Goal: Task Accomplishment & Management: Manage account settings

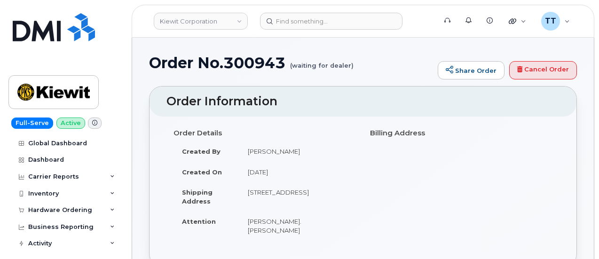
click at [253, 63] on h1 "Order No.300943 (waiting for dealer)" at bounding box center [291, 63] width 284 height 16
copy h1 "300943"
click at [375, 79] on div "Order No.300943 (waiting for dealer) Share Order Cancel Order" at bounding box center [363, 71] width 428 height 32
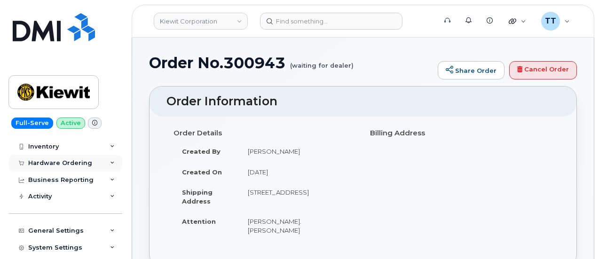
click at [58, 162] on div "Hardware Ordering" at bounding box center [60, 163] width 64 height 8
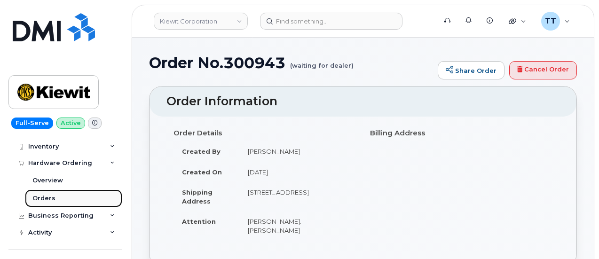
click at [49, 194] on div "Orders" at bounding box center [43, 198] width 23 height 8
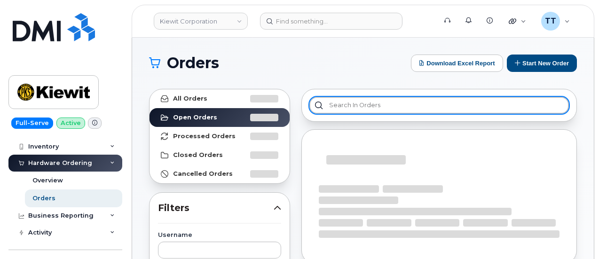
click at [353, 106] on input "text" at bounding box center [439, 105] width 260 height 17
paste input "300943"
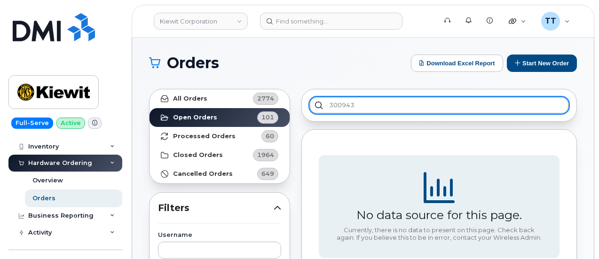
type input "300943"
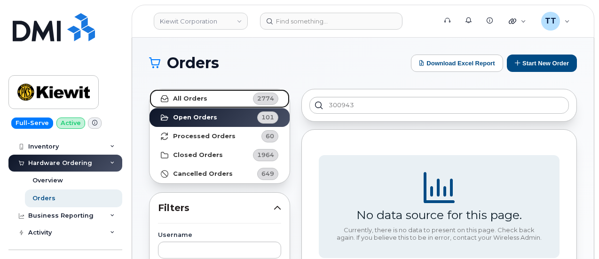
click at [210, 106] on link "All Orders 2774" at bounding box center [220, 98] width 140 height 19
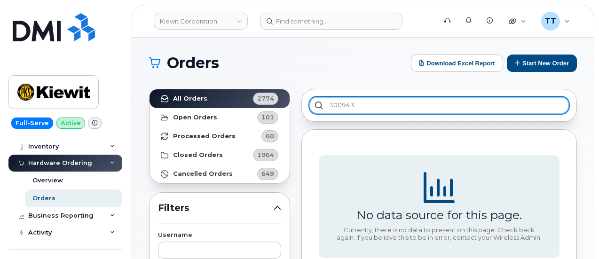
click at [339, 108] on input "300943" at bounding box center [439, 105] width 260 height 17
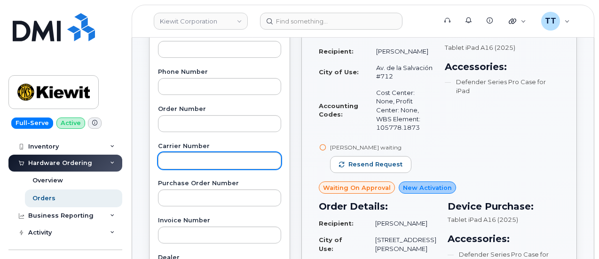
scroll to position [188, 0]
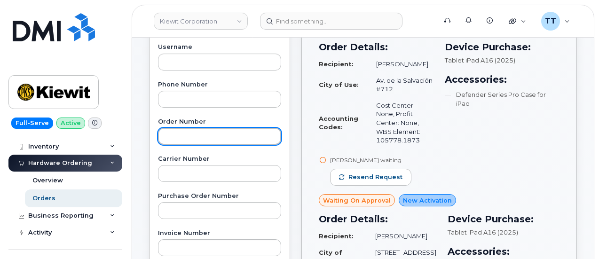
click at [199, 129] on input "text" at bounding box center [219, 136] width 123 height 17
paste input "300943"
type input "300943"
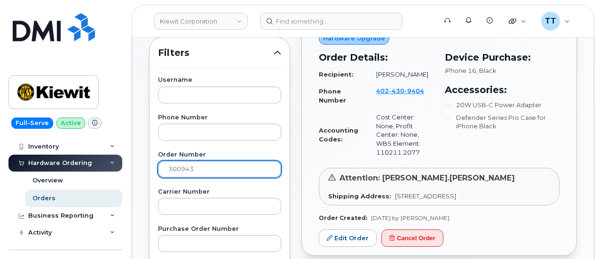
scroll to position [141, 0]
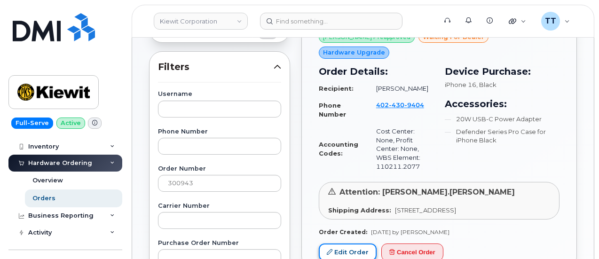
click at [345, 244] on link "Edit Order" at bounding box center [348, 252] width 58 height 17
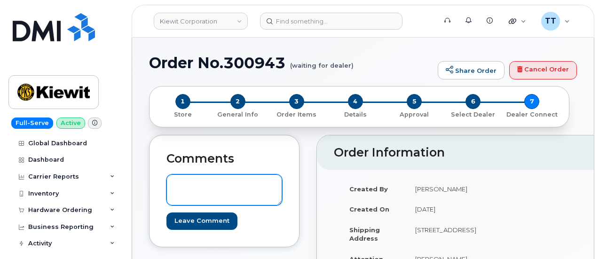
click at [238, 187] on textarea at bounding box center [224, 189] width 116 height 31
type textarea "N"
click at [270, 194] on textarea "User called to get the address corrected, the new address is" at bounding box center [224, 189] width 116 height 31
click at [268, 196] on textarea "User called to get the address corrected, the new address is" at bounding box center [224, 189] width 116 height 31
paste textarea "2422 County Rd C Crete, NE 68333"
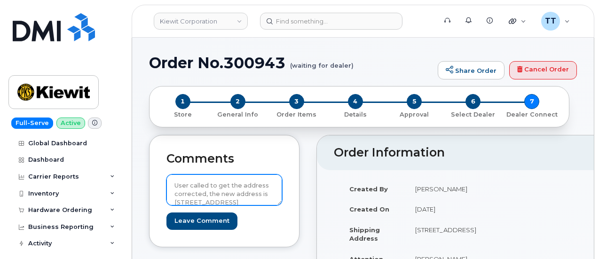
scroll to position [10, 0]
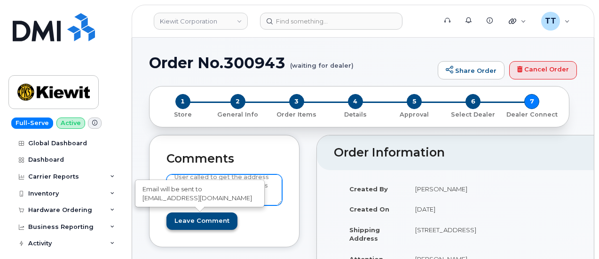
type textarea "User called to get the address corrected, the new address is [STREET_ADDRESS]"
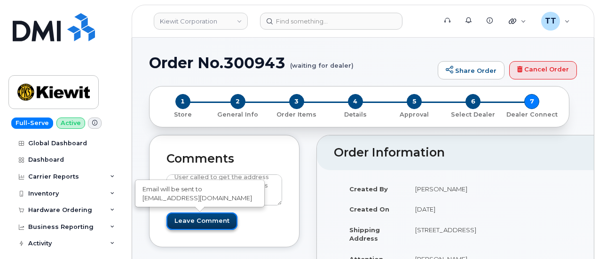
click at [197, 222] on input "Leave Comment" at bounding box center [201, 221] width 71 height 17
type input "Create Event"
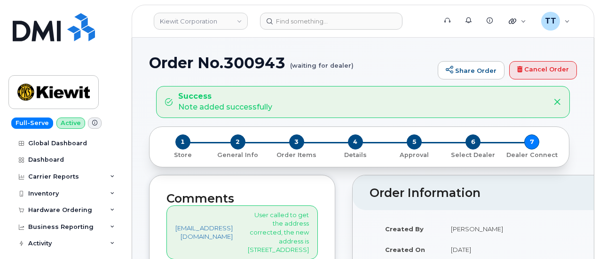
click at [146, 17] on header "[PERSON_NAME] Corporation Support Alerts Knowledge Base Quicklinks Suspend / Ca…" at bounding box center [363, 21] width 463 height 33
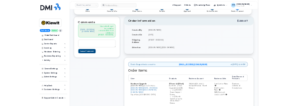
scroll to position [23, 0]
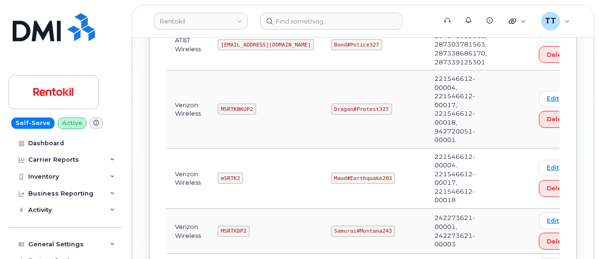
scroll to position [752, 0]
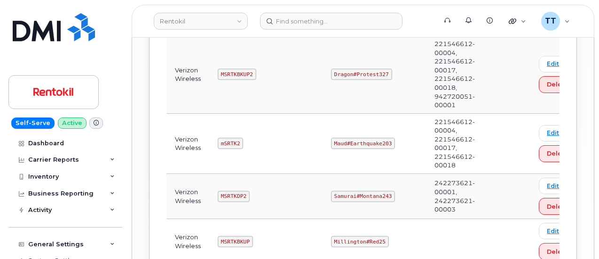
click at [361, 139] on code "Maud#Earthquake203" at bounding box center [363, 143] width 64 height 11
copy code "Maud#Earthquake203"
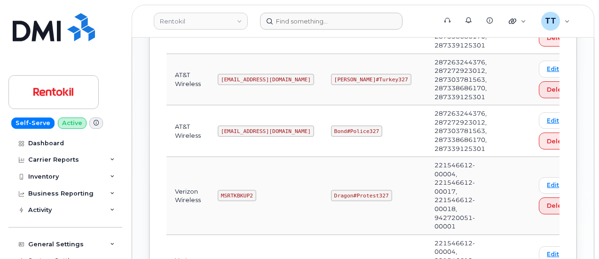
scroll to position [629, 0]
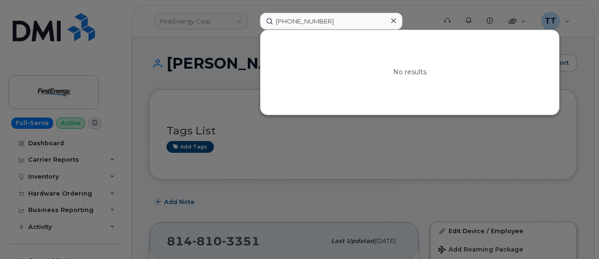
scroll to position [94, 0]
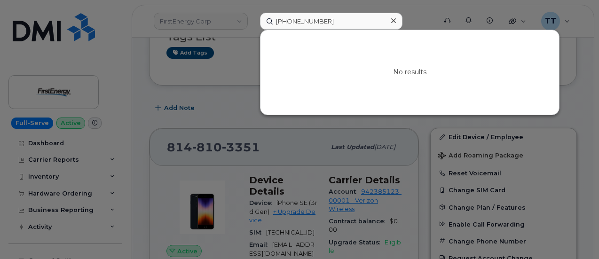
click at [228, 62] on div at bounding box center [299, 129] width 599 height 259
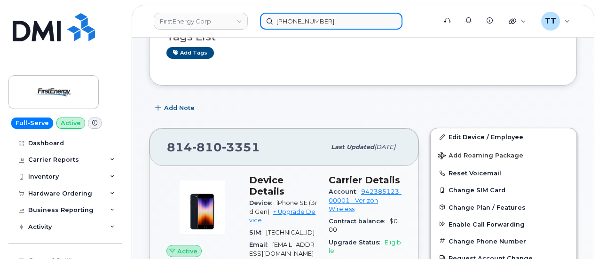
click at [300, 21] on input "781-879-0330" at bounding box center [331, 21] width 142 height 17
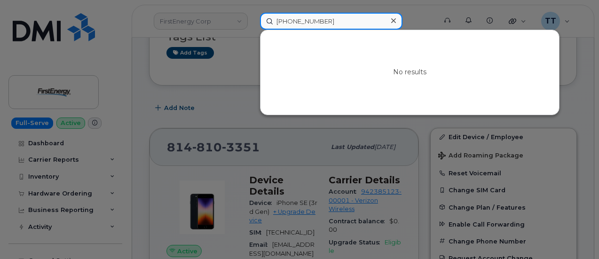
click at [300, 21] on input "781-879-0330" at bounding box center [331, 21] width 142 height 17
paste input "224-240-1328"
type input "224-240-1328"
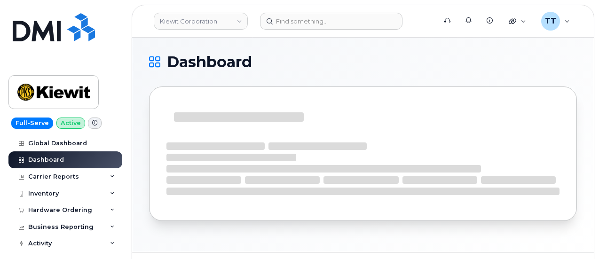
click at [150, 6] on header "Kiewit Corporation Support Alerts Knowledge Base Quicklinks Suspend / Cancel De…" at bounding box center [363, 21] width 463 height 33
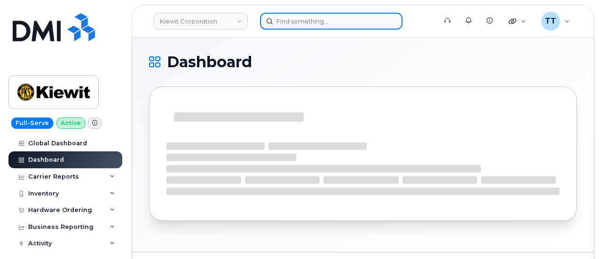
click at [297, 24] on input at bounding box center [331, 21] width 142 height 17
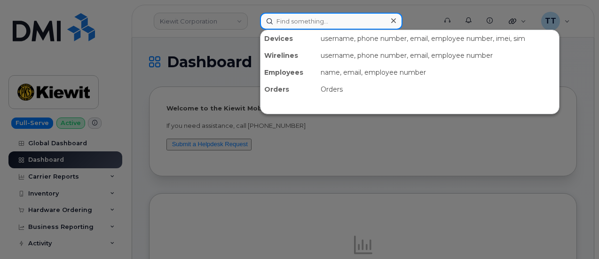
paste input "300943"
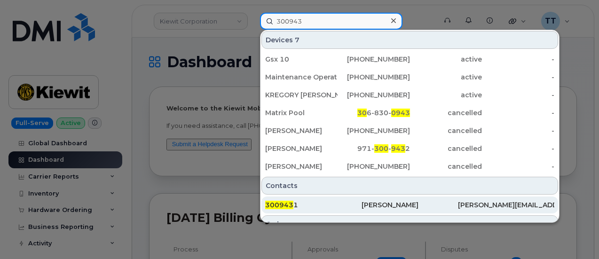
type input "300943"
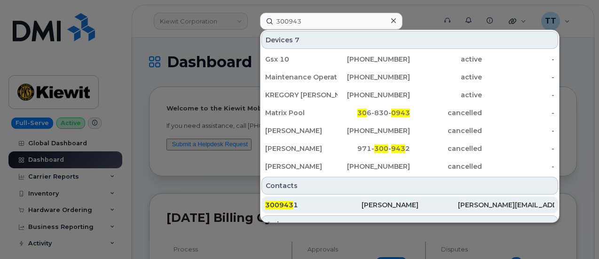
click at [322, 205] on div "300943 1" at bounding box center [313, 204] width 96 height 9
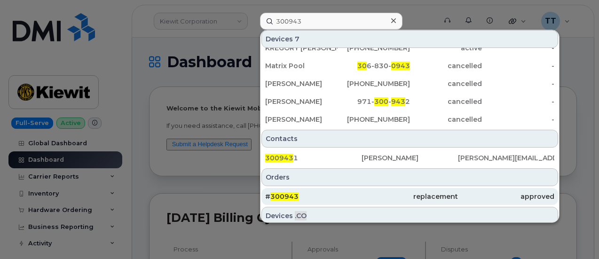
click at [331, 193] on div "# 300943" at bounding box center [313, 196] width 96 height 9
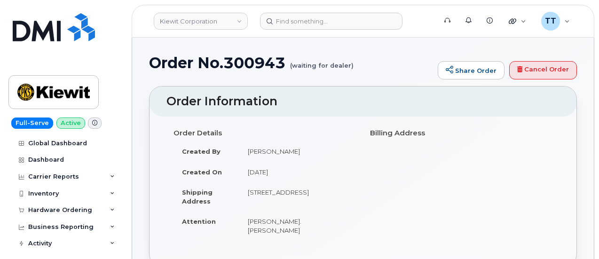
click at [266, 65] on h1 "Order No.300943 (waiting for dealer)" at bounding box center [291, 63] width 284 height 16
copy h1 "300943"
click at [56, 209] on div "Hardware Ordering" at bounding box center [60, 210] width 64 height 8
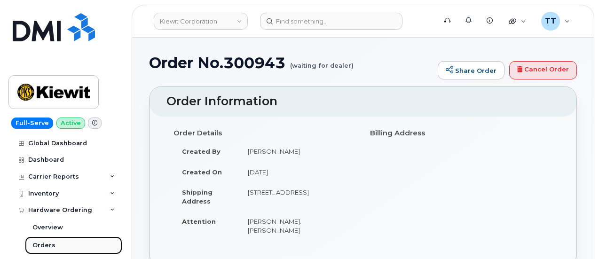
click at [60, 242] on link "Orders" at bounding box center [73, 246] width 97 height 18
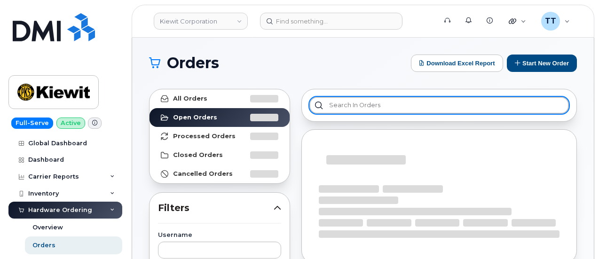
click at [356, 109] on input "text" at bounding box center [439, 105] width 260 height 17
paste input "300943"
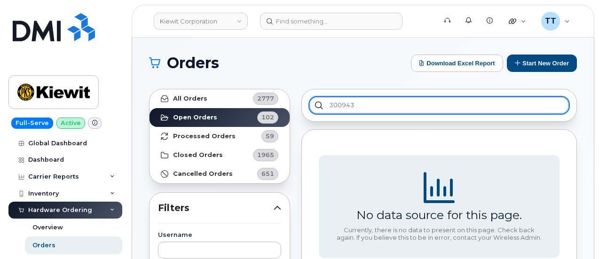
type input "300943"
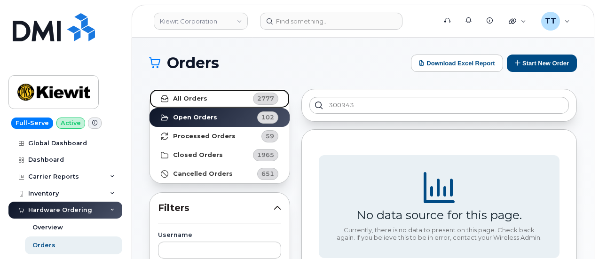
click at [244, 99] on link "All Orders 2777" at bounding box center [220, 98] width 140 height 19
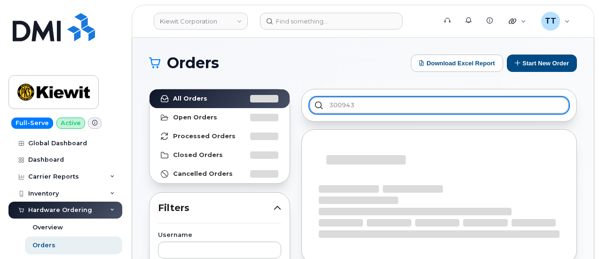
click at [395, 111] on input "300943" at bounding box center [439, 105] width 260 height 17
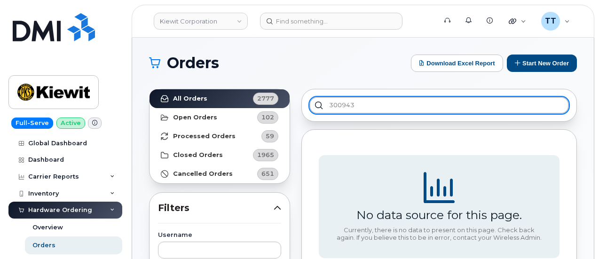
click at [336, 107] on input "300943" at bounding box center [439, 105] width 260 height 17
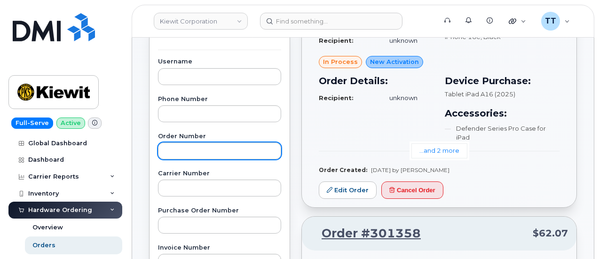
scroll to position [188, 0]
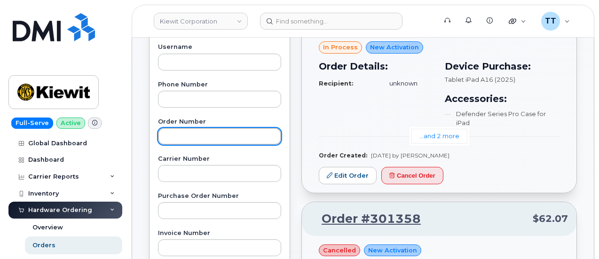
click at [199, 133] on input "text" at bounding box center [219, 136] width 123 height 17
paste input "300943"
click at [215, 133] on input "300943" at bounding box center [219, 136] width 123 height 17
type input "300943"
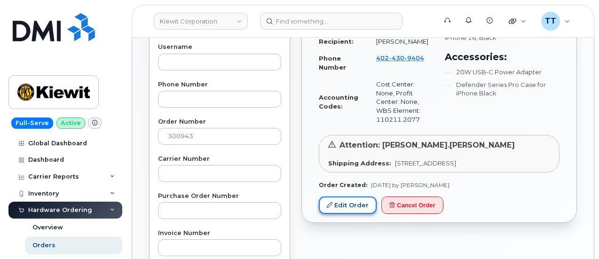
click at [341, 197] on link "Edit Order" at bounding box center [348, 205] width 58 height 17
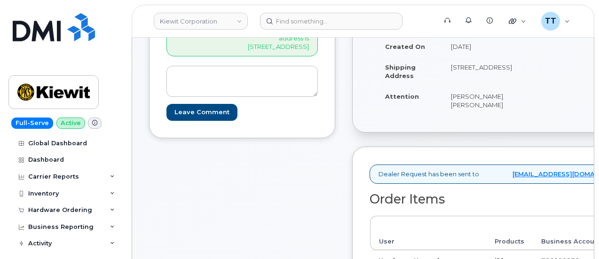
scroll to position [235, 0]
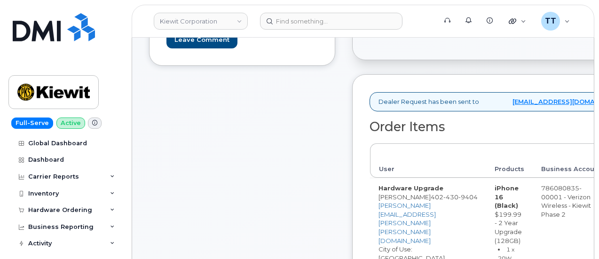
click at [215, 24] on textarea at bounding box center [241, 8] width 151 height 31
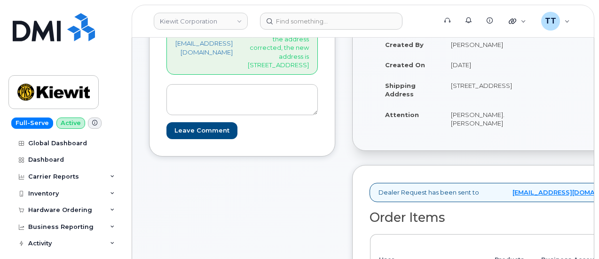
scroll to position [141, 0]
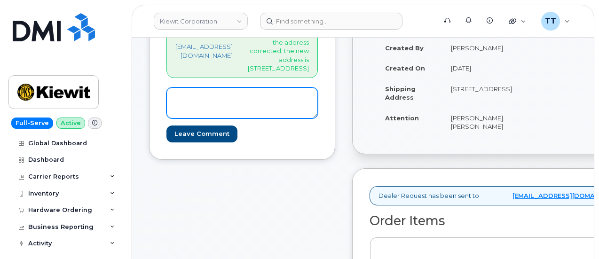
click at [229, 118] on textarea at bounding box center [241, 102] width 151 height 31
paste textarea "[STREET_ADDRESS]"
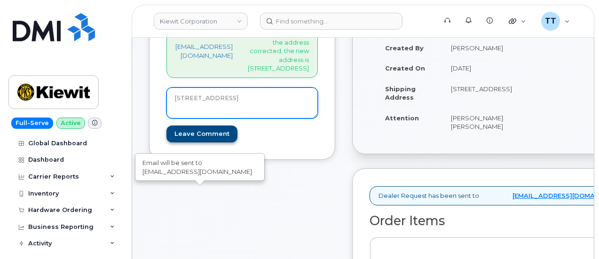
type textarea "[STREET_ADDRESS]"
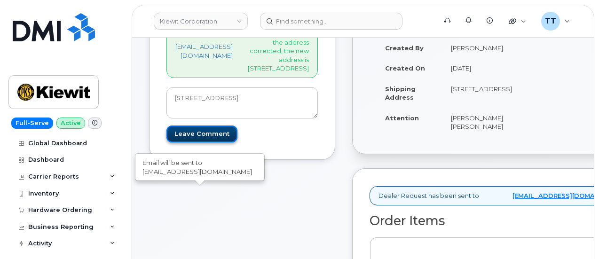
click at [194, 143] on input "Leave Comment" at bounding box center [201, 134] width 71 height 17
type input "Create Event"
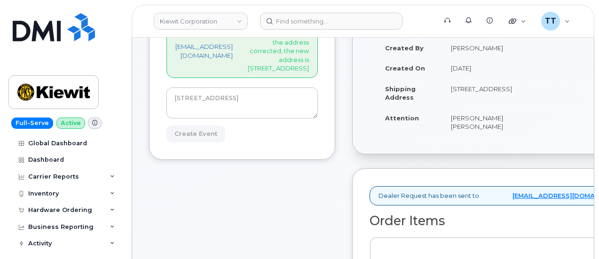
scroll to position [232, 0]
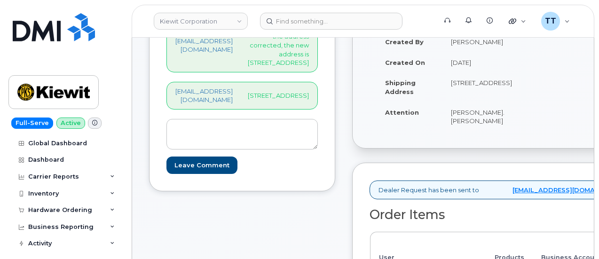
scroll to position [141, 0]
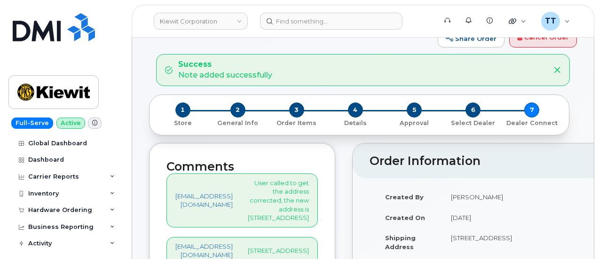
scroll to position [0, 0]
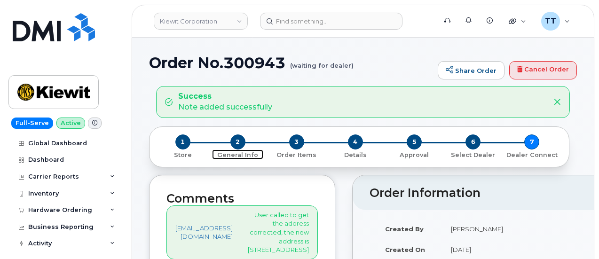
click at [239, 143] on span "2" at bounding box center [237, 141] width 15 height 15
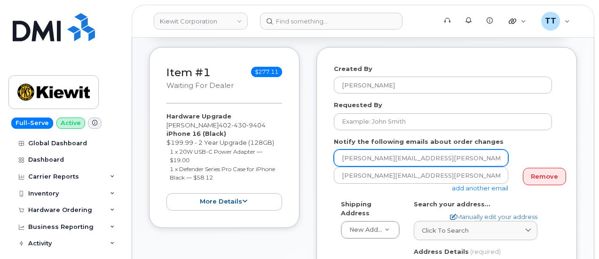
scroll to position [141, 0]
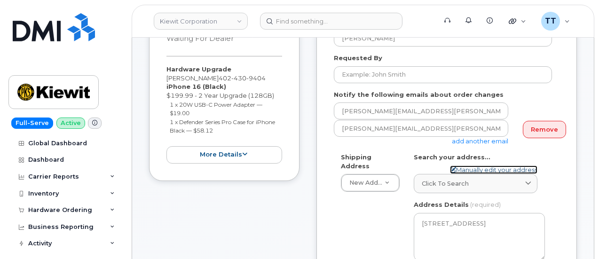
click at [476, 167] on link "Manually edit your address" at bounding box center [493, 170] width 87 height 9
select select
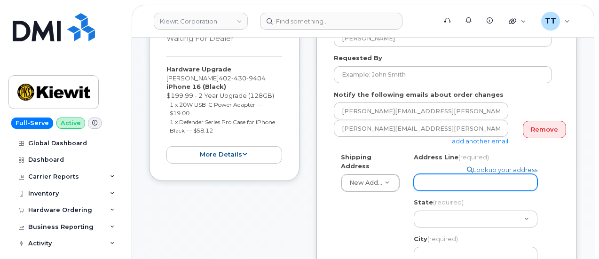
click at [446, 184] on input "Address Line (required)" at bounding box center [476, 182] width 124 height 17
paste input "[STREET_ADDRESS]"
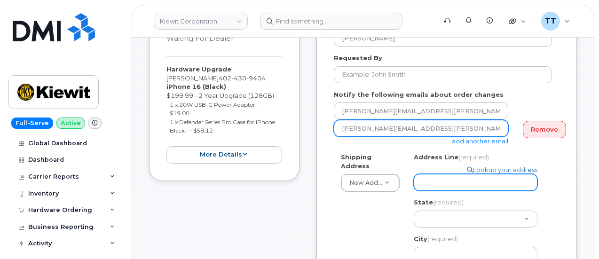
select select
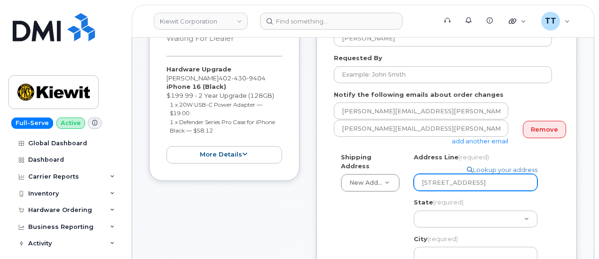
type input "[STREET_ADDRESS]"
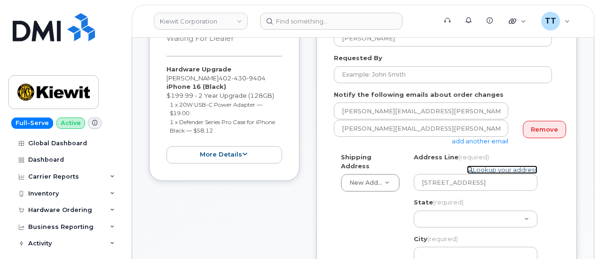
click at [496, 171] on link "Lookup your address" at bounding box center [502, 170] width 71 height 9
select select
type textarea "2422 County Road R, Crete, NE, 68333, USA"
type input "Curt.McMillan"
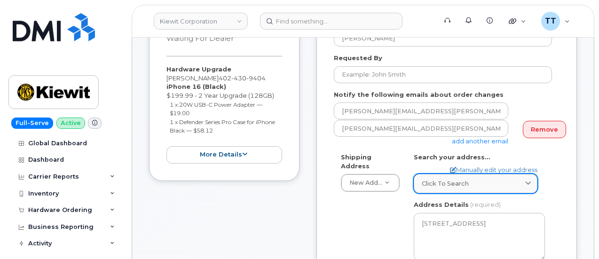
click at [471, 177] on link "Click to search" at bounding box center [476, 183] width 124 height 19
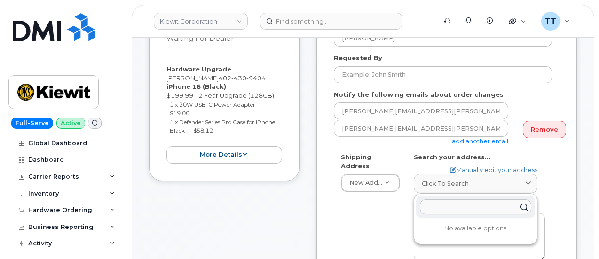
paste input "2422 County Rd F Crete, NE 68333"
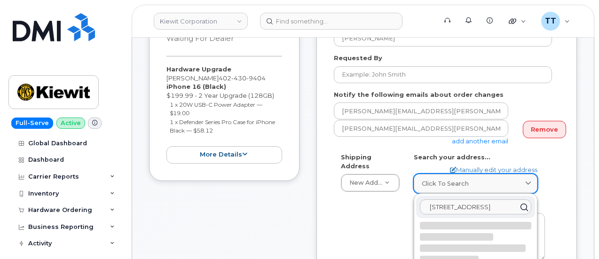
scroll to position [188, 0]
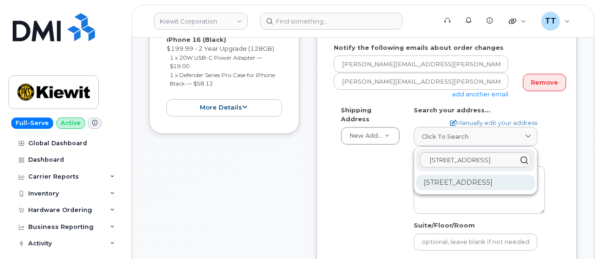
type input "2422 County Rd F Crete, NE 68333"
click at [459, 184] on div "2422 County Road F Crete NE 68333-5017" at bounding box center [475, 183] width 119 height 16
select select
type textarea "2422 County Road F CRETE NE 68333-5017 UNITED STATES"
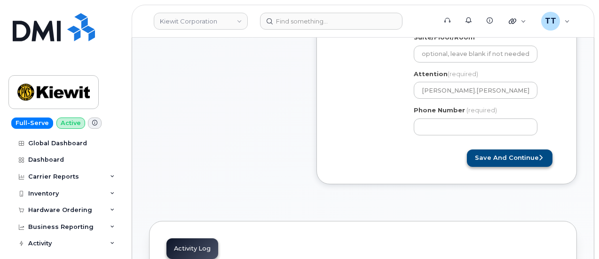
scroll to position [376, 0]
click at [506, 158] on button "Save and Continue" at bounding box center [510, 158] width 86 height 17
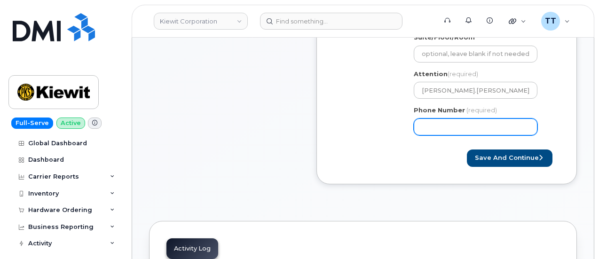
click at [445, 125] on input "Phone Number" at bounding box center [476, 126] width 124 height 17
paste input "4024309404"
select select
type input "4024309404"
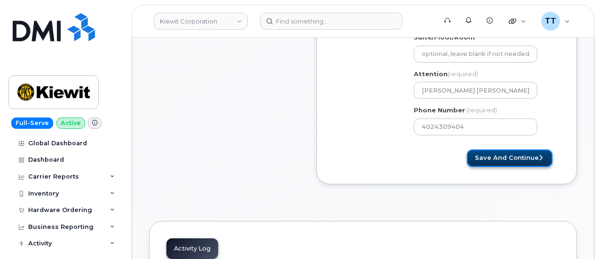
click at [501, 155] on button "Save and Continue" at bounding box center [510, 158] width 86 height 17
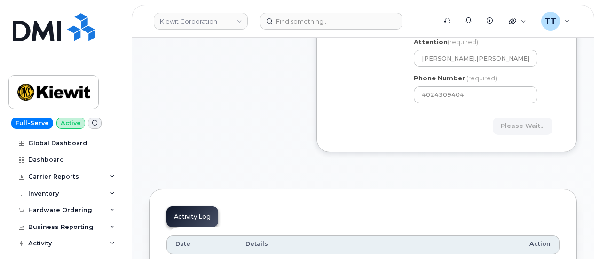
scroll to position [423, 0]
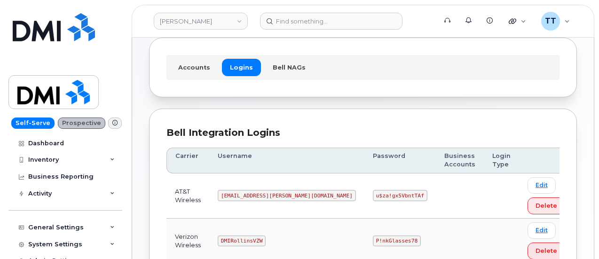
scroll to position [133, 0]
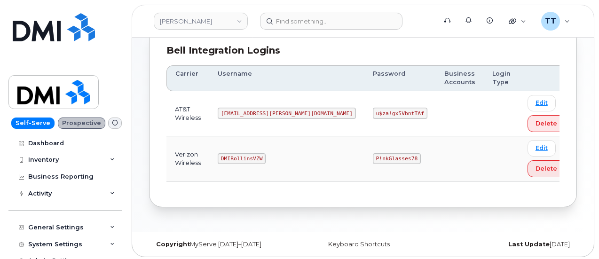
click at [251, 153] on code "DMIRollinsVZW" at bounding box center [242, 158] width 48 height 11
copy code "DMIRollinsVZW"
click at [373, 155] on code "P!nkGlasses78" at bounding box center [397, 158] width 48 height 11
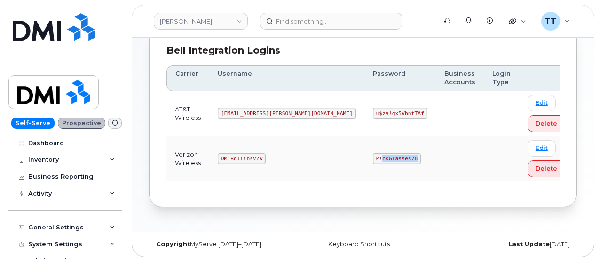
click at [373, 155] on code "P!nkGlasses78" at bounding box center [397, 158] width 48 height 11
copy code "P!nkGlasses78"
click at [240, 154] on code "DMIRollinsVZW" at bounding box center [242, 158] width 48 height 11
click code "DMIRollinsVZW"
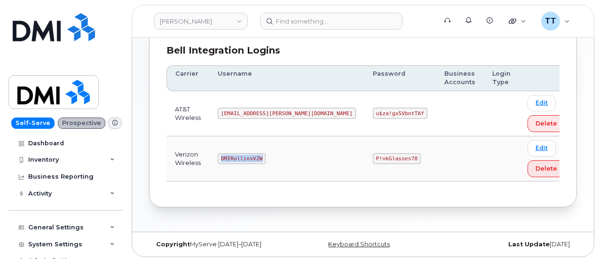
click code "DMIRollinsVZW"
copy code "DMIRollinsVZW"
click code "P!nkGlasses78"
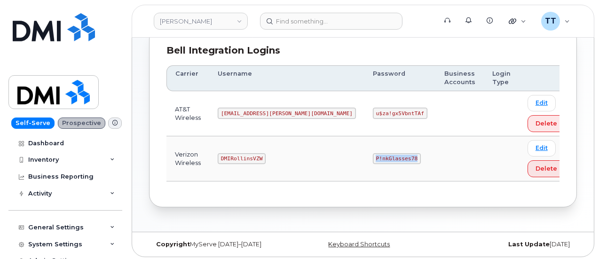
copy code "P!nkGlasses78"
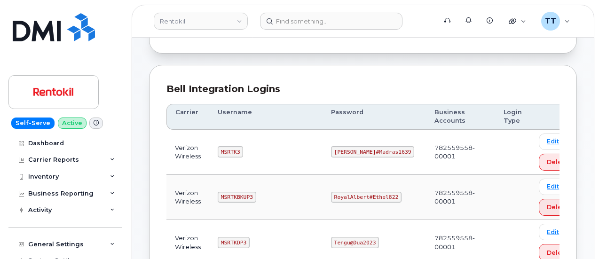
scroll to position [235, 0]
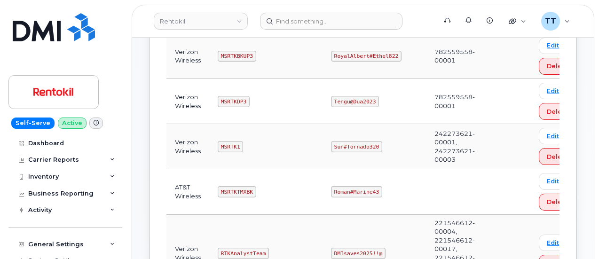
click at [350, 147] on code "Sun#Tornado320" at bounding box center [356, 146] width 51 height 11
click at [347, 142] on code "Sun#Tornado320" at bounding box center [356, 146] width 51 height 11
copy code "Sun#Tornado320"
